Goal: Information Seeking & Learning: Learn about a topic

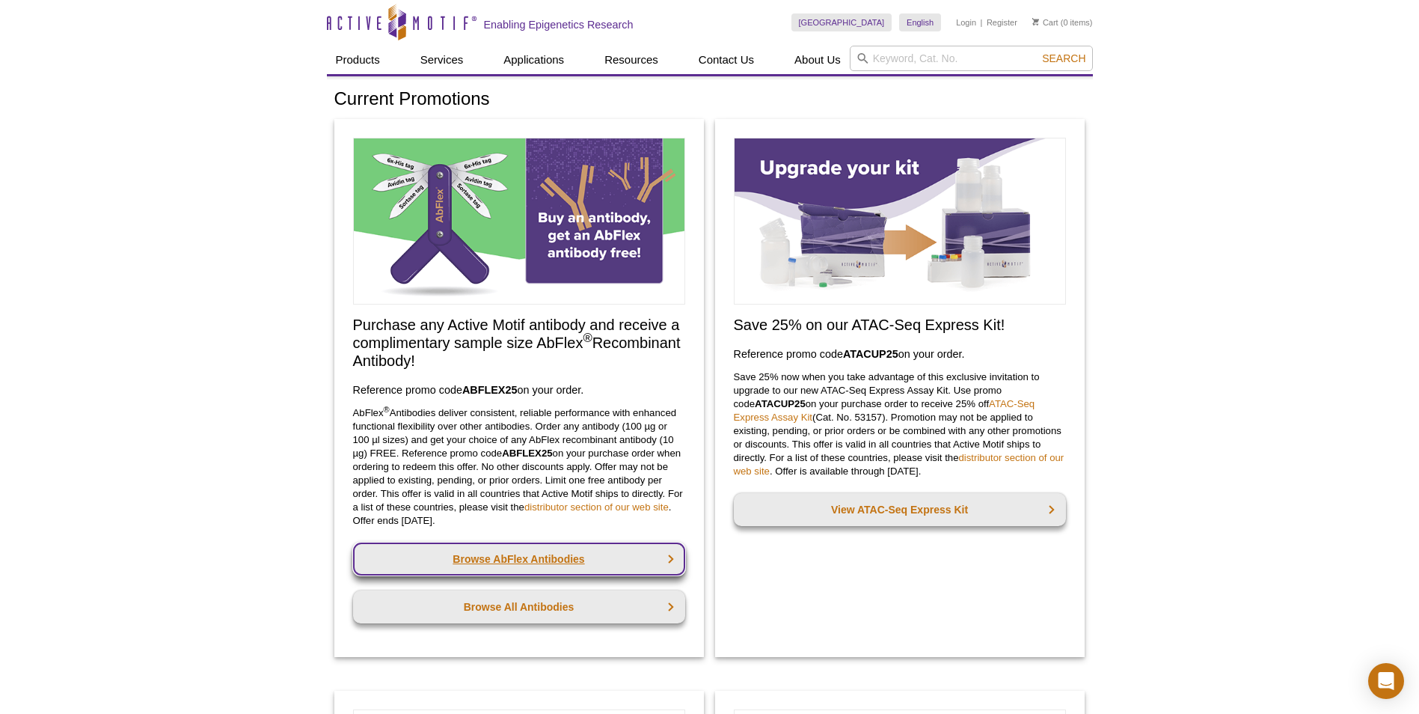
click at [544, 548] on link "Browse AbFlex Antibodies" at bounding box center [519, 558] width 332 height 33
